Goal: Task Accomplishment & Management: Use online tool/utility

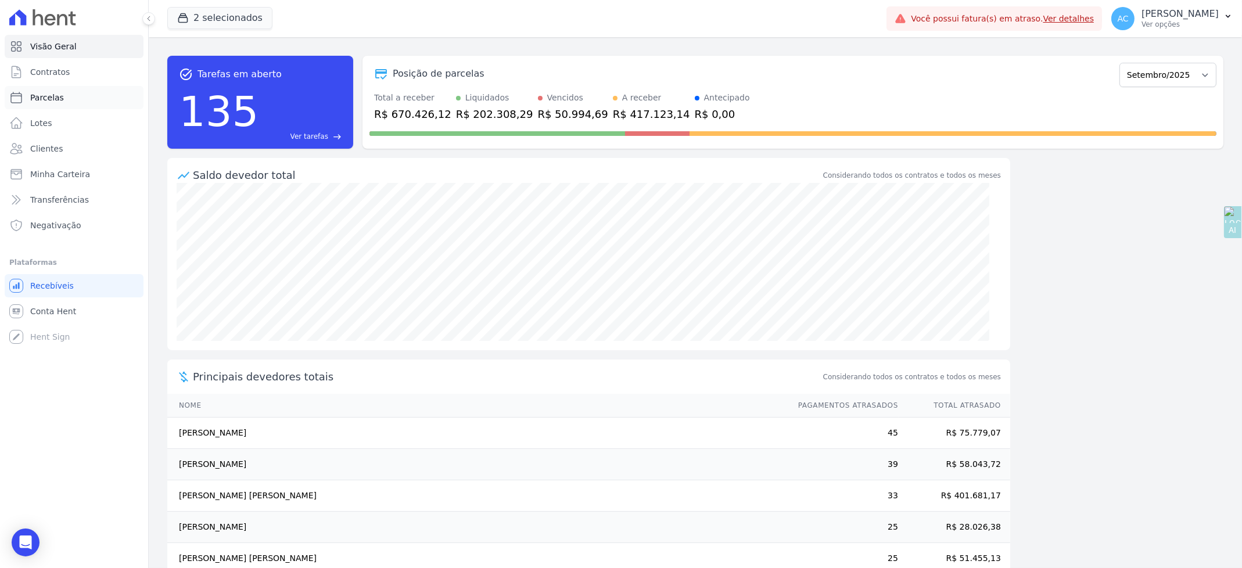
click at [36, 92] on span "Parcelas" at bounding box center [47, 98] width 34 height 12
select select
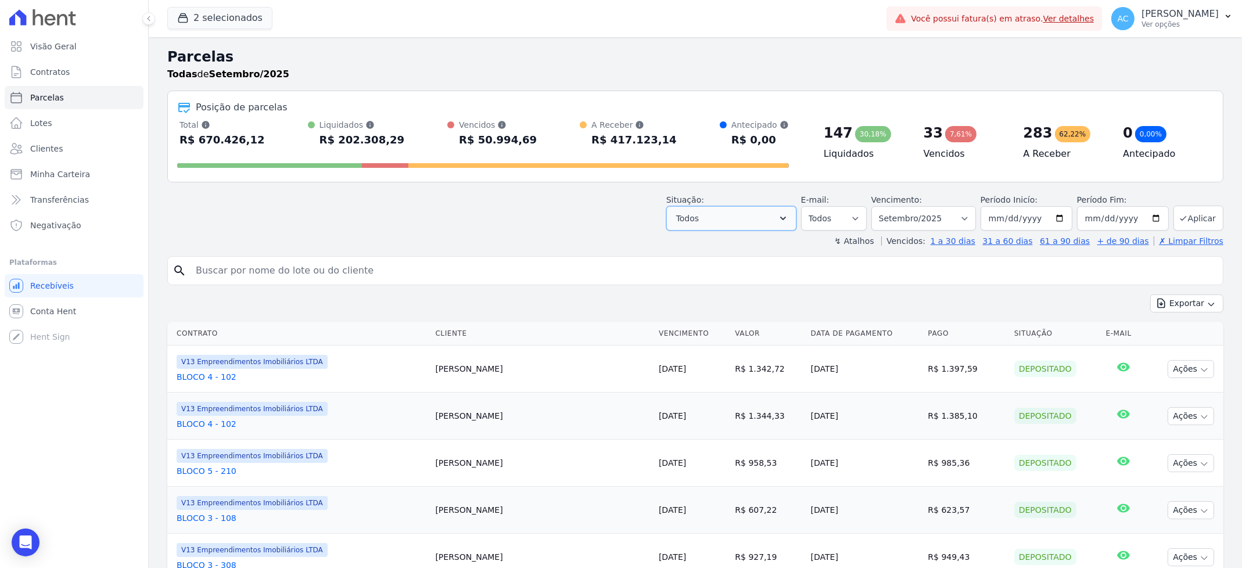
click at [721, 217] on button "Todos" at bounding box center [731, 218] width 130 height 24
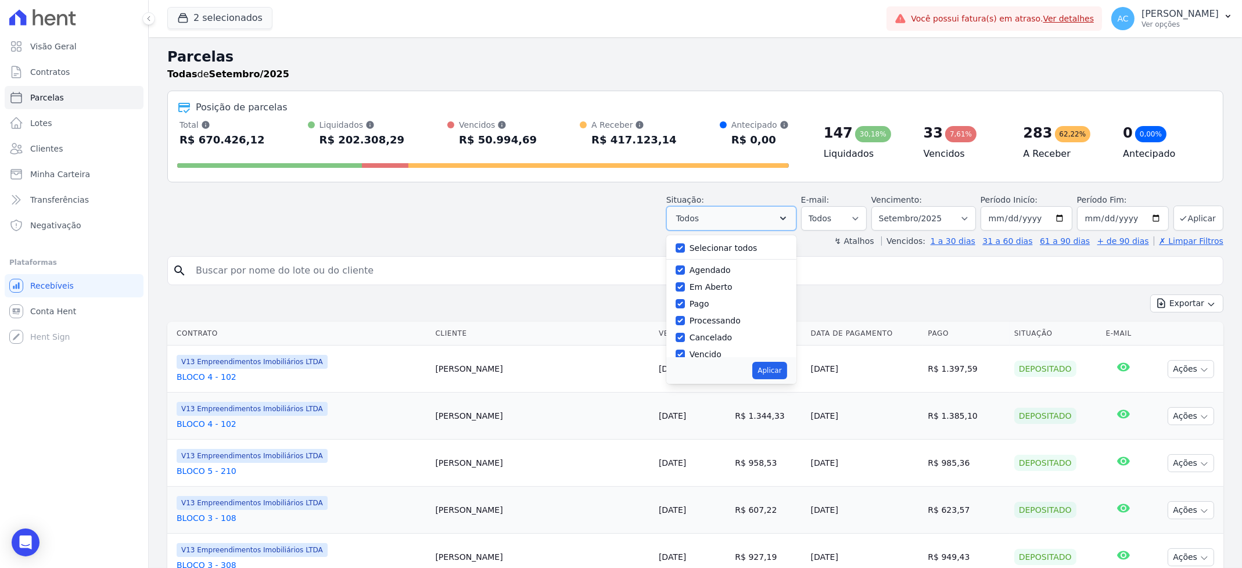
click at [699, 217] on span "Todos" at bounding box center [687, 218] width 23 height 14
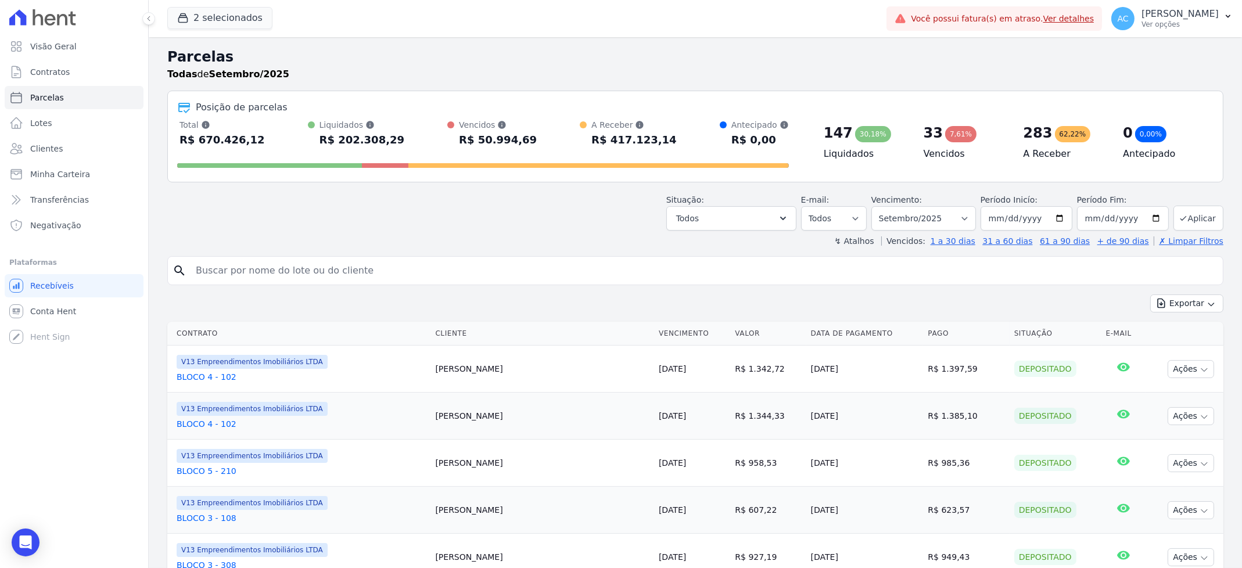
click at [685, 246] on div "↯ Atalhos Vencidos: 1 a 30 dias 31 a 60 dias 61 a 90 dias + de 90 dias ✗ Limpar…" at bounding box center [695, 241] width 1056 height 12
click at [691, 224] on span "Todos" at bounding box center [687, 218] width 23 height 14
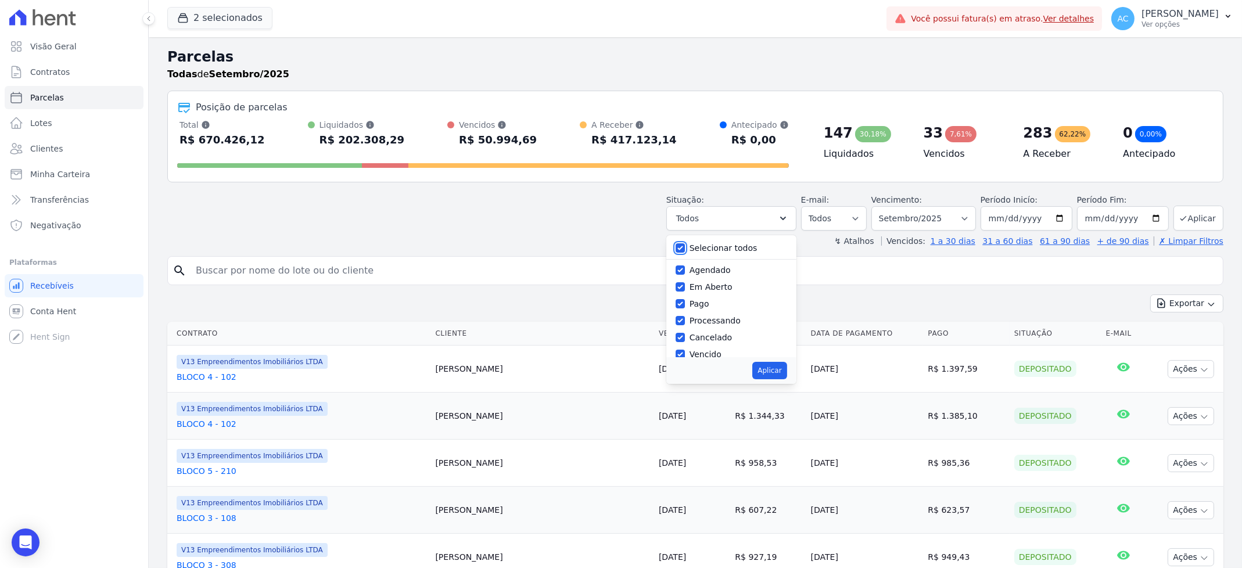
click at [685, 250] on input "Selecionar todos" at bounding box center [679, 247] width 9 height 9
checkbox input "false"
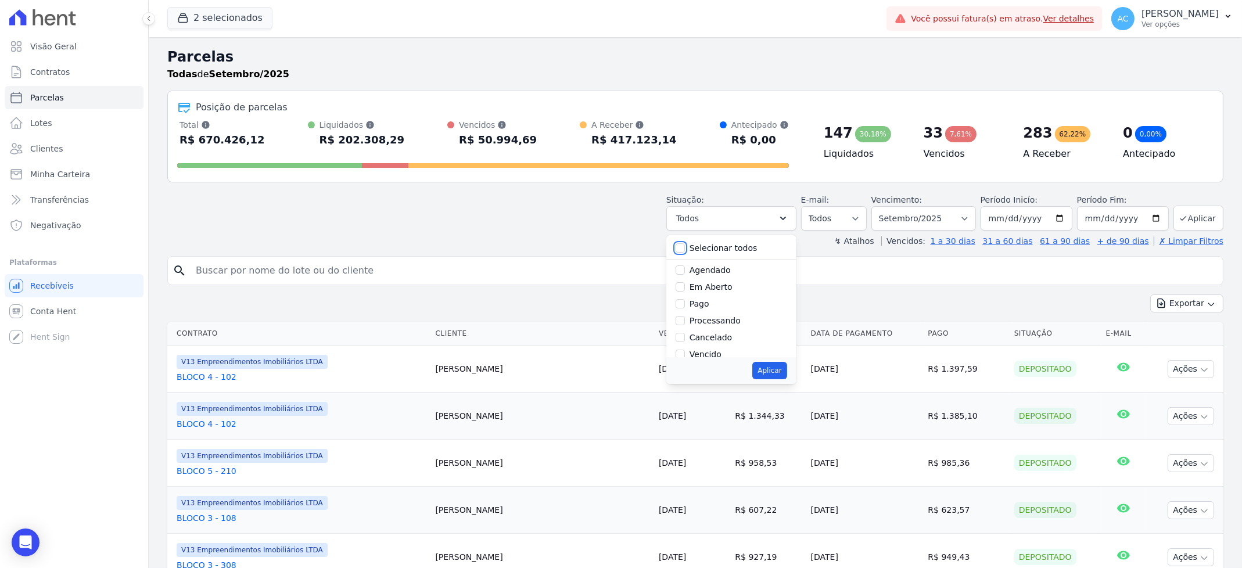
checkbox input "false"
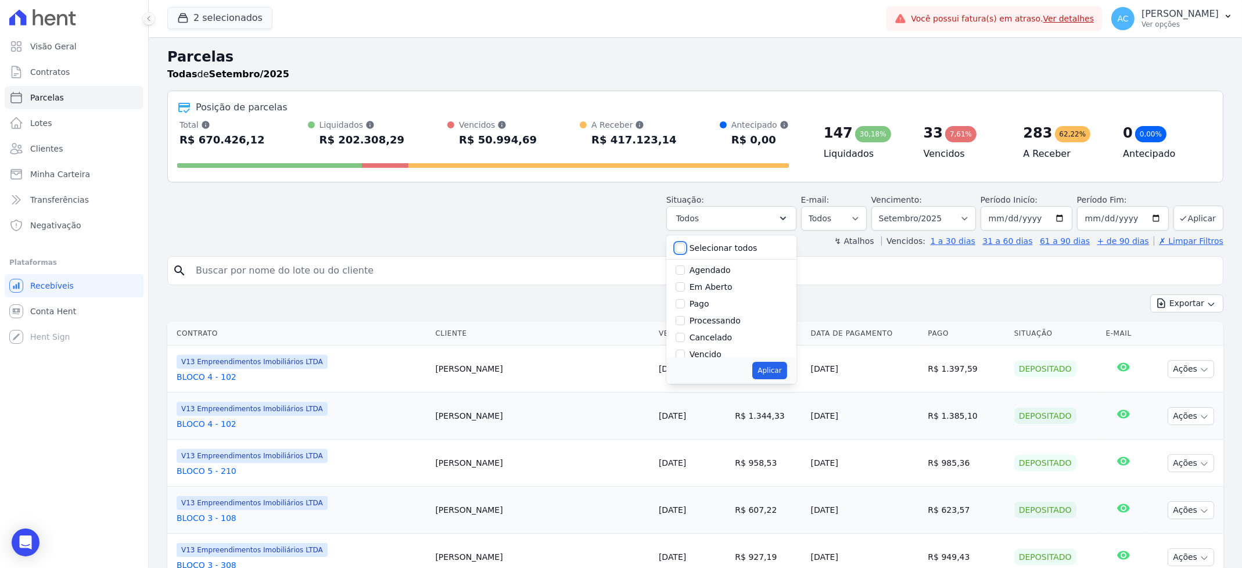
checkbox input "false"
click at [685, 303] on input "Pago" at bounding box center [679, 303] width 9 height 9
checkbox input "true"
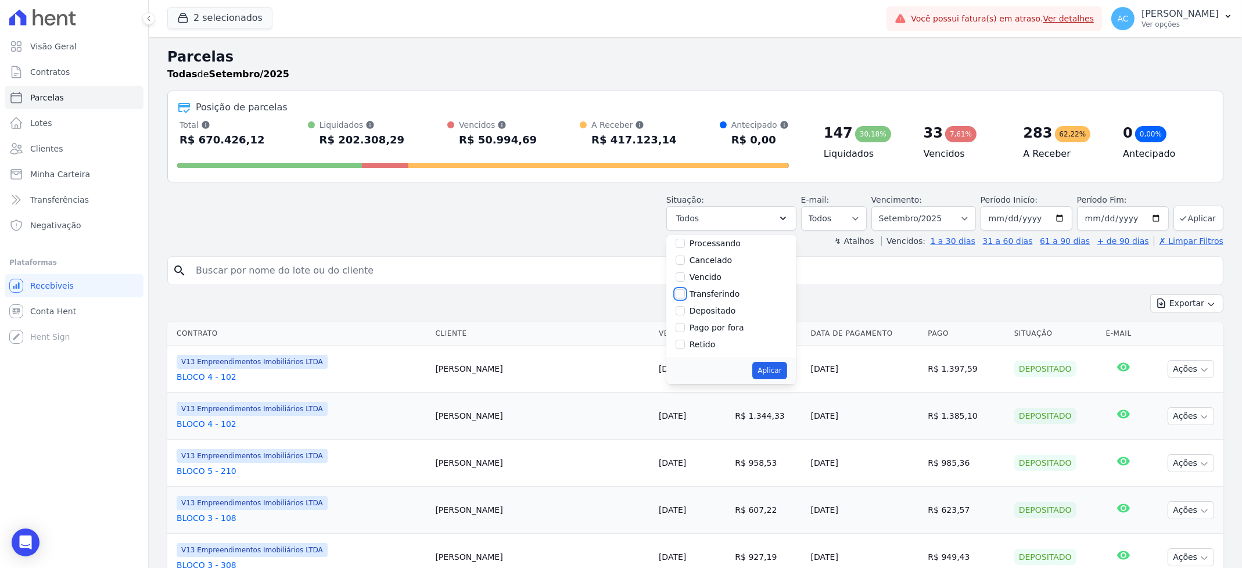
click at [685, 293] on input "Transferindo" at bounding box center [679, 293] width 9 height 9
checkbox input "true"
click at [699, 315] on label "Depositado" at bounding box center [712, 310] width 46 height 9
click at [685, 315] on input "Depositado" at bounding box center [679, 310] width 9 height 9
checkbox input "true"
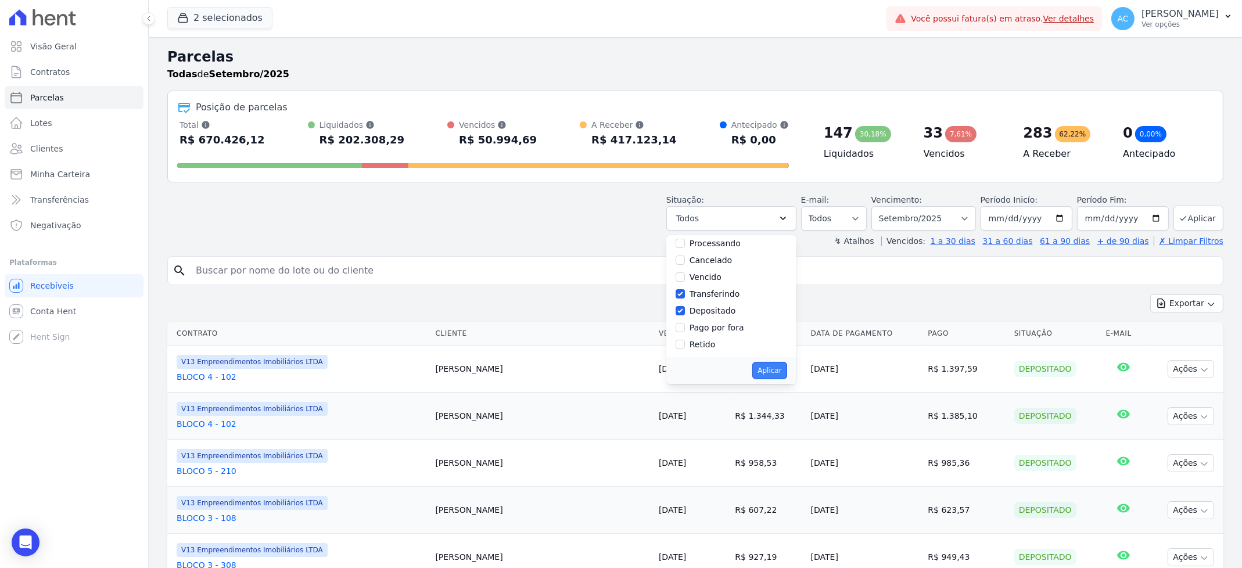
click at [784, 376] on button "Aplicar" at bounding box center [769, 370] width 34 height 17
select select "paid"
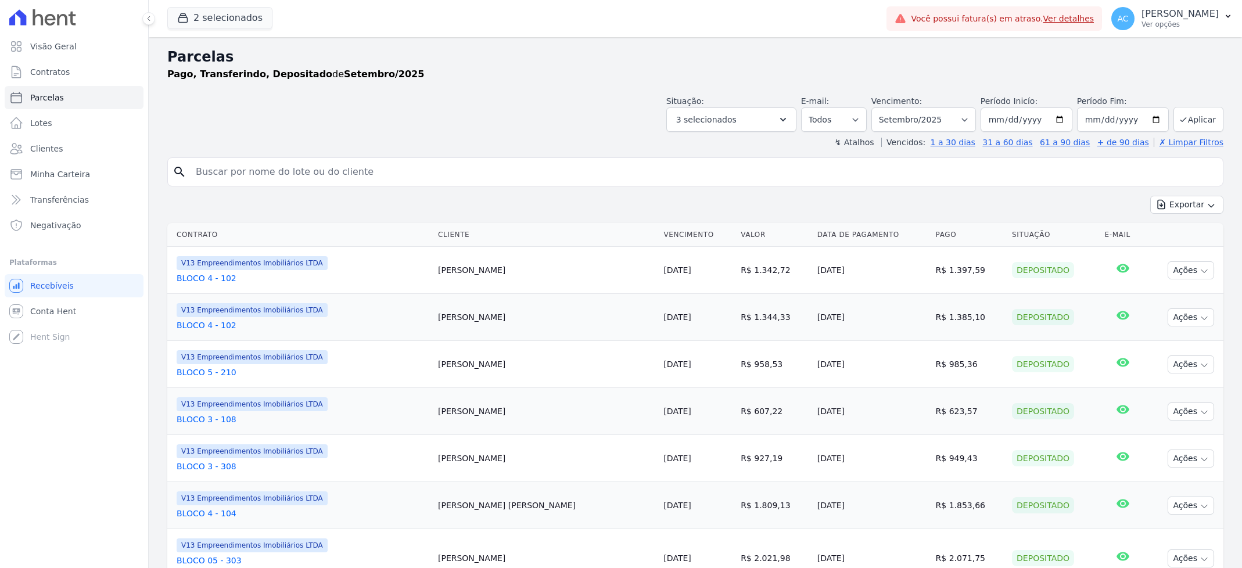
select select
click at [987, 118] on input "[DATE]" at bounding box center [1026, 119] width 92 height 24
type input "[DATE]"
click at [1198, 117] on button "Aplicar" at bounding box center [1198, 119] width 50 height 25
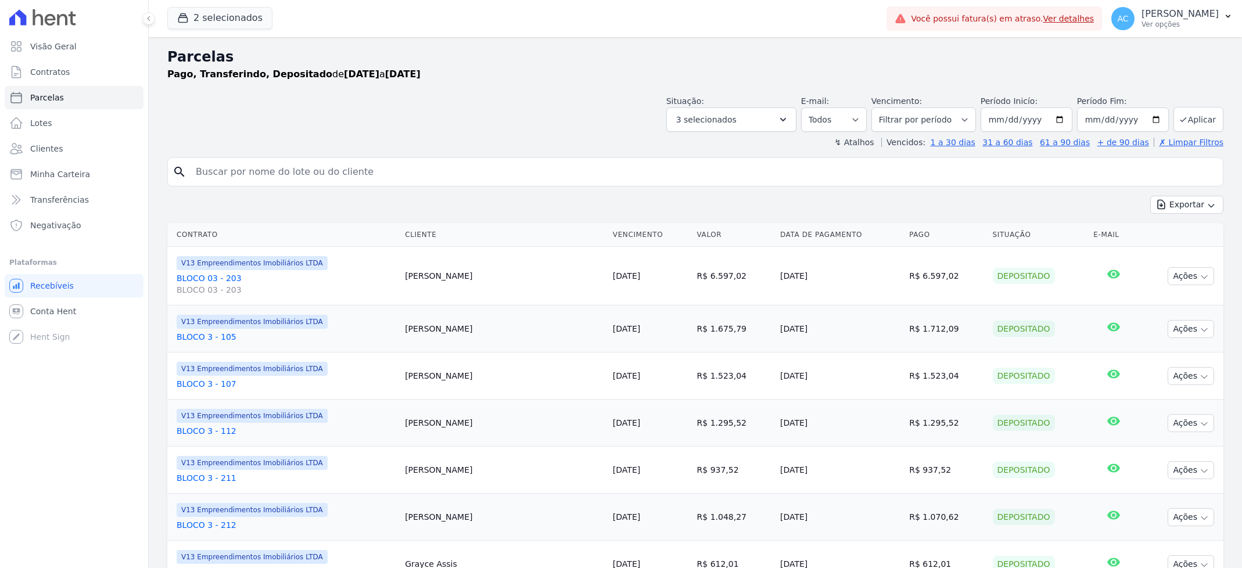
select select
click at [1208, 206] on icon "button" at bounding box center [1210, 205] width 5 height 3
click at [1179, 256] on span "Exportar CSV" at bounding box center [1185, 252] width 62 height 12
